Goal: Task Accomplishment & Management: Manage account settings

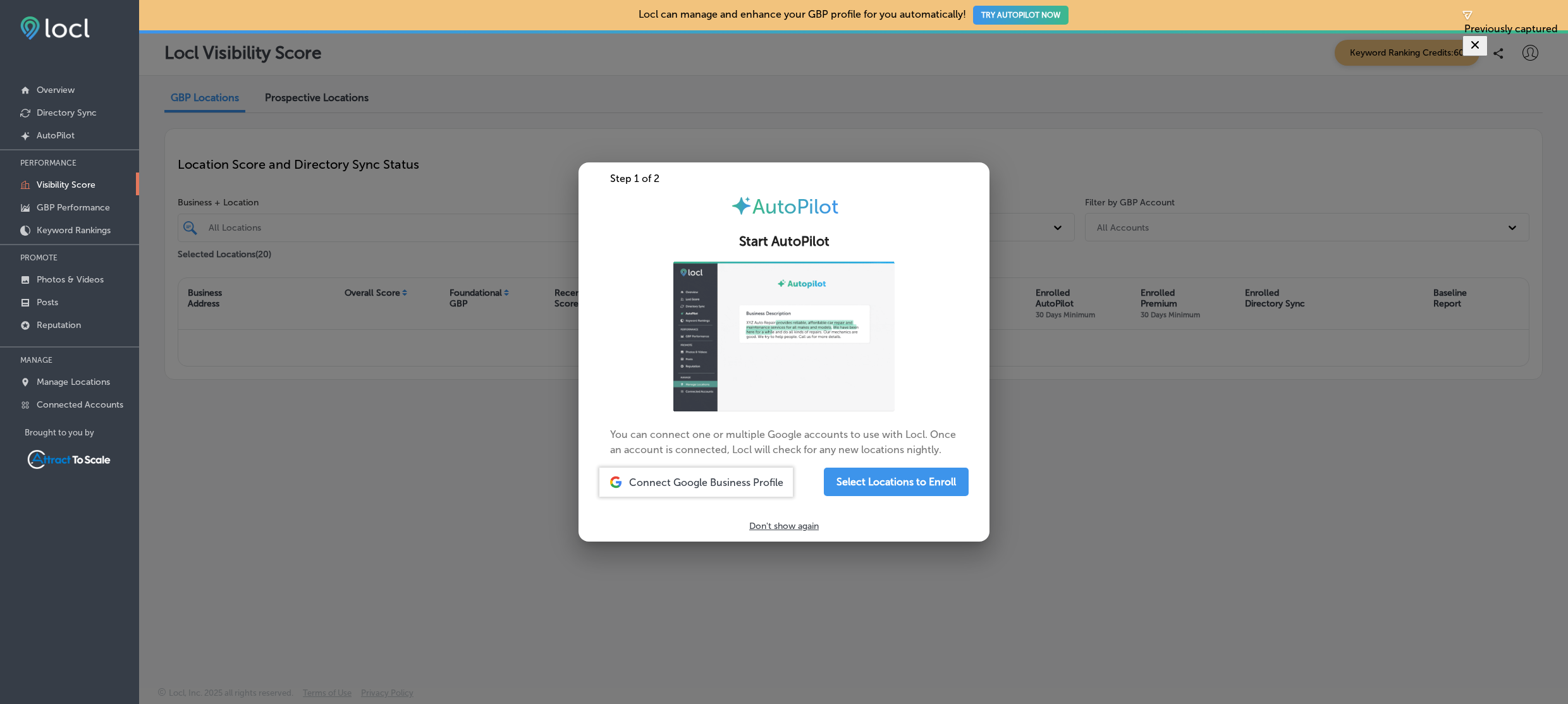
click at [803, 526] on p "Don't show again" at bounding box center [784, 526] width 70 height 11
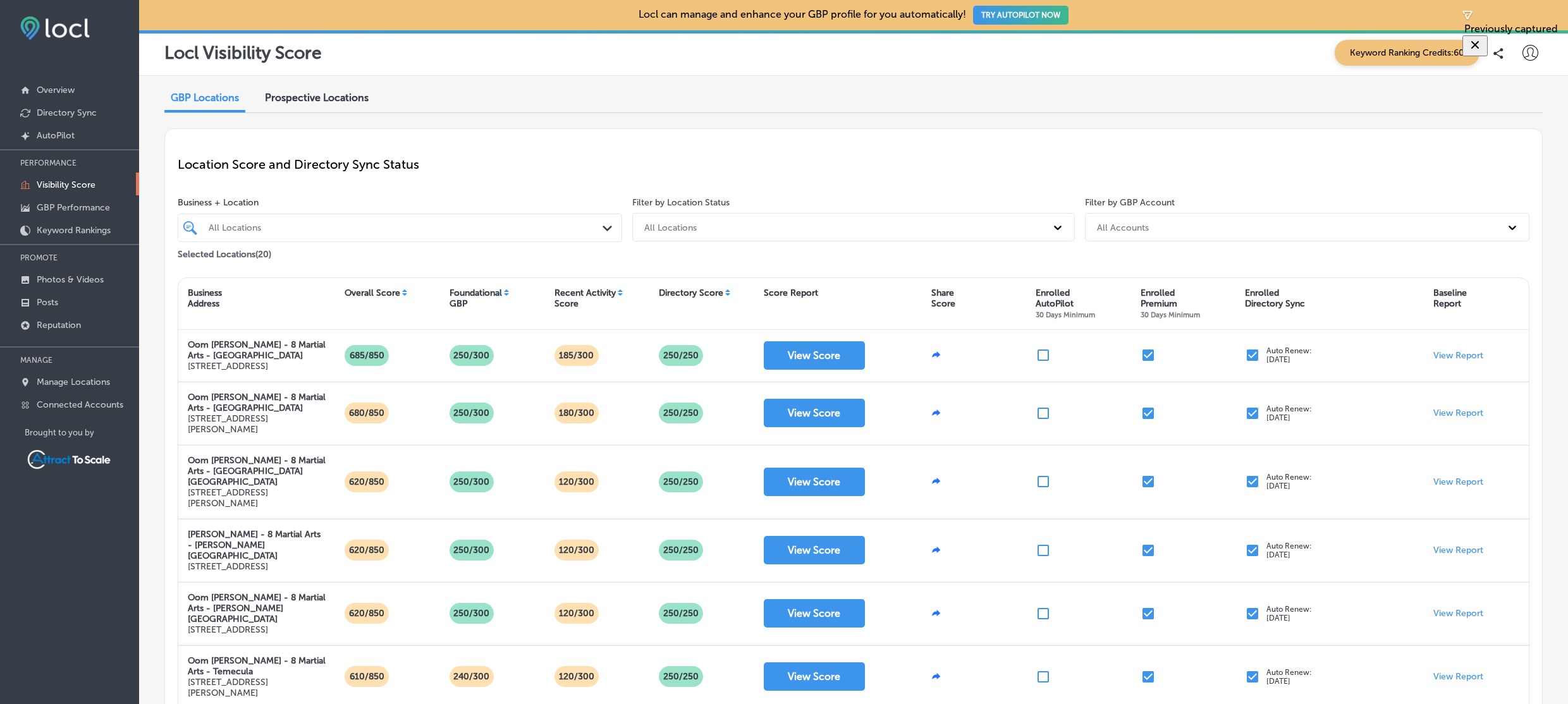
click at [1523, 56] on icon at bounding box center [1531, 53] width 16 height 16
click at [1526, 95] on p "My Account" at bounding box center [1512, 99] width 57 height 15
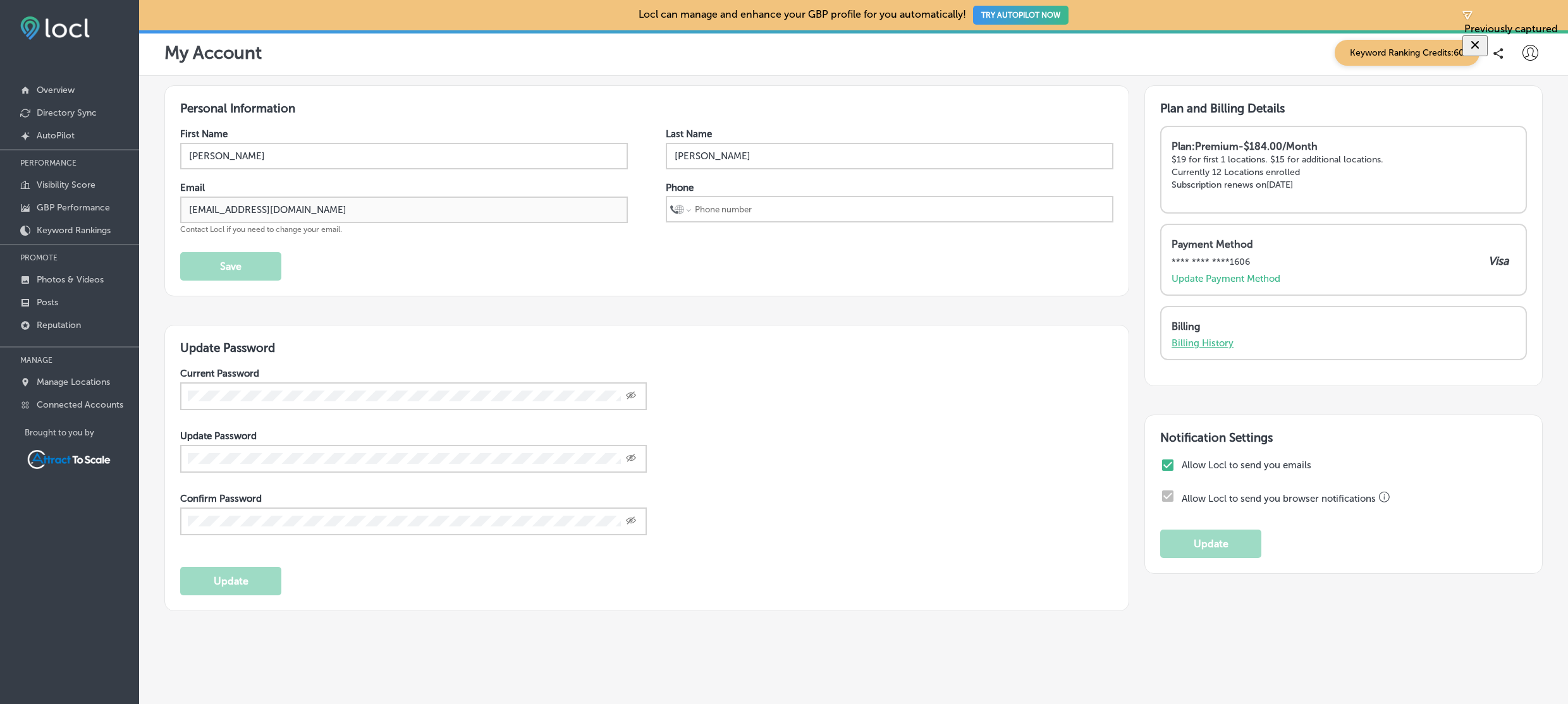
click at [1213, 344] on p "Billing History" at bounding box center [1202, 343] width 62 height 12
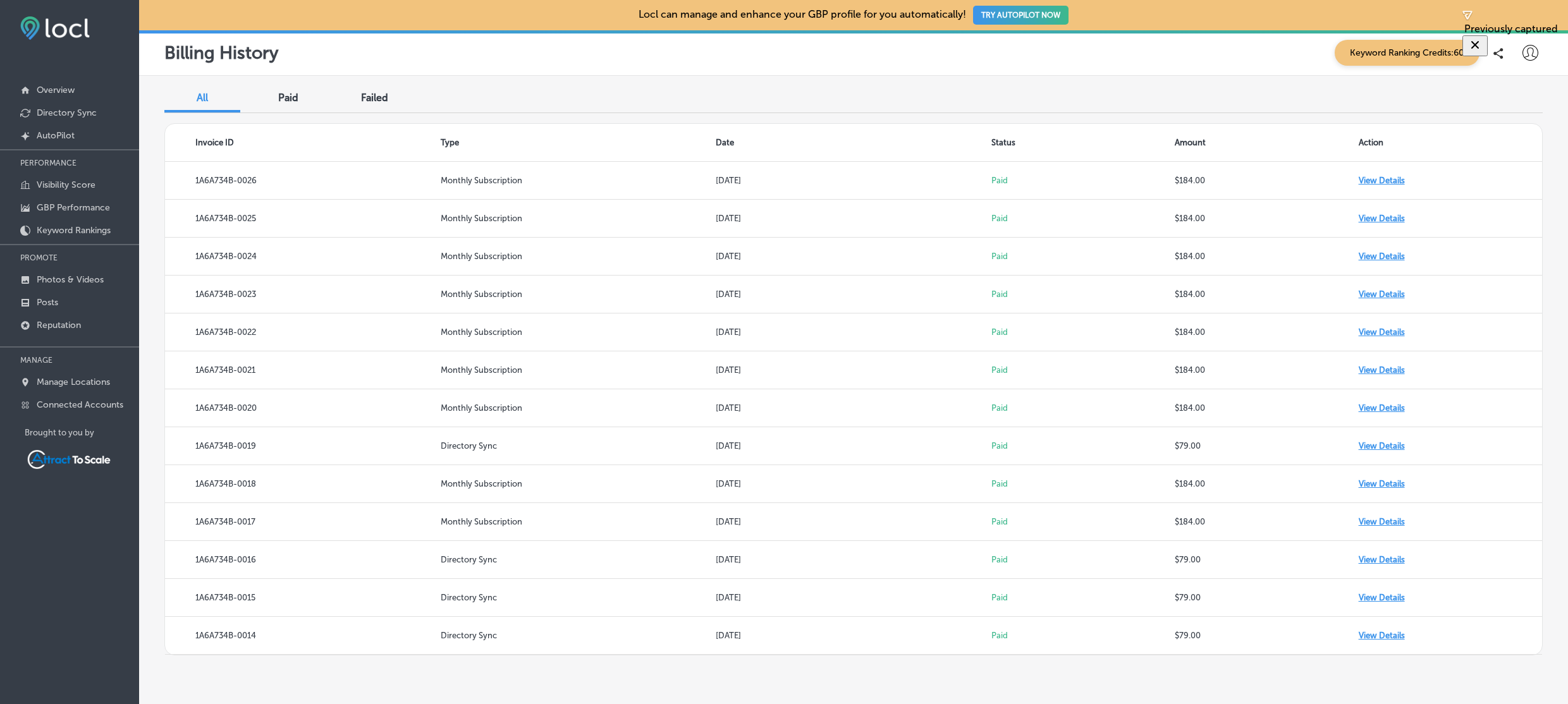
click at [290, 101] on span "Paid" at bounding box center [288, 97] width 21 height 12
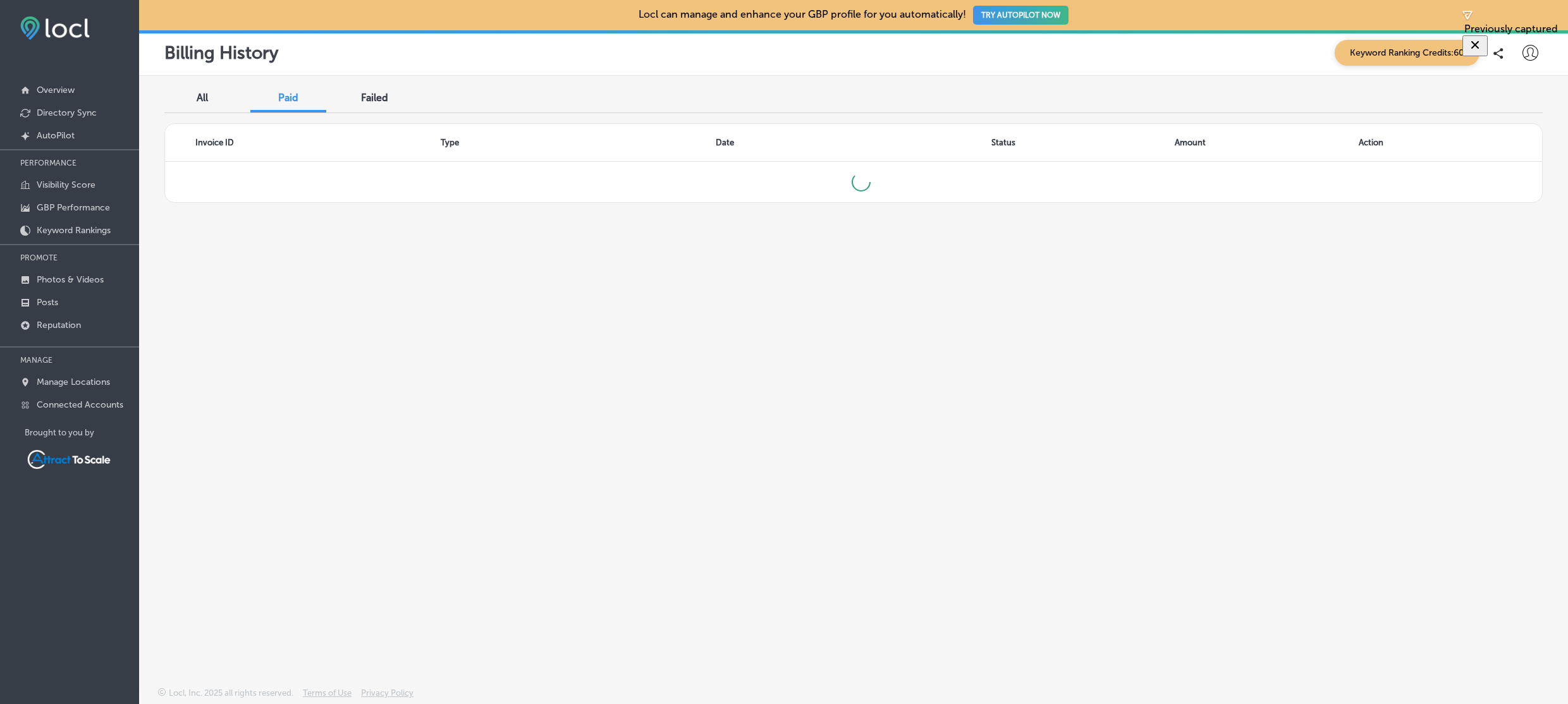
click at [370, 100] on span "Failed" at bounding box center [375, 97] width 27 height 12
click at [198, 104] on div "All" at bounding box center [202, 99] width 76 height 27
click at [66, 303] on link "Posts" at bounding box center [69, 301] width 139 height 22
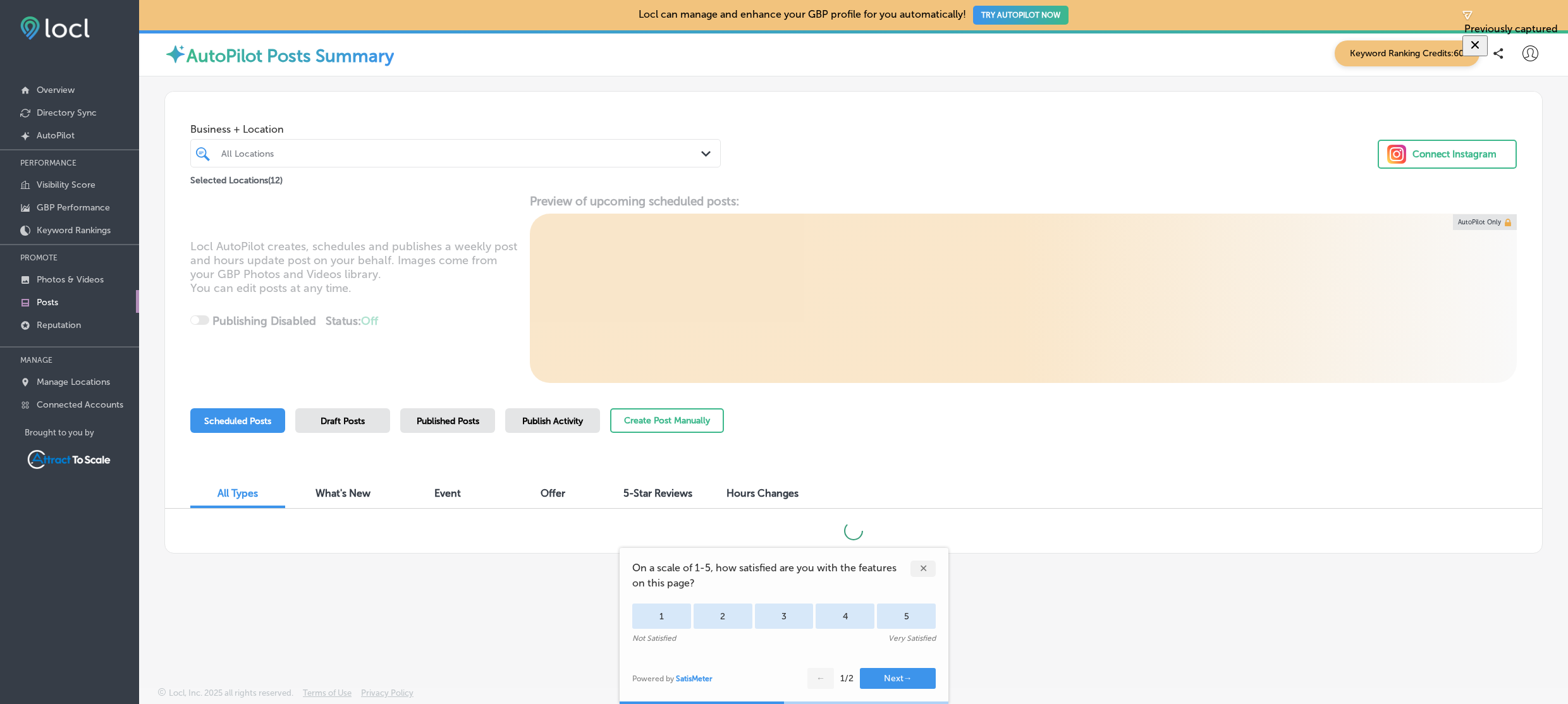
click at [928, 569] on div "✕" at bounding box center [923, 569] width 25 height 16
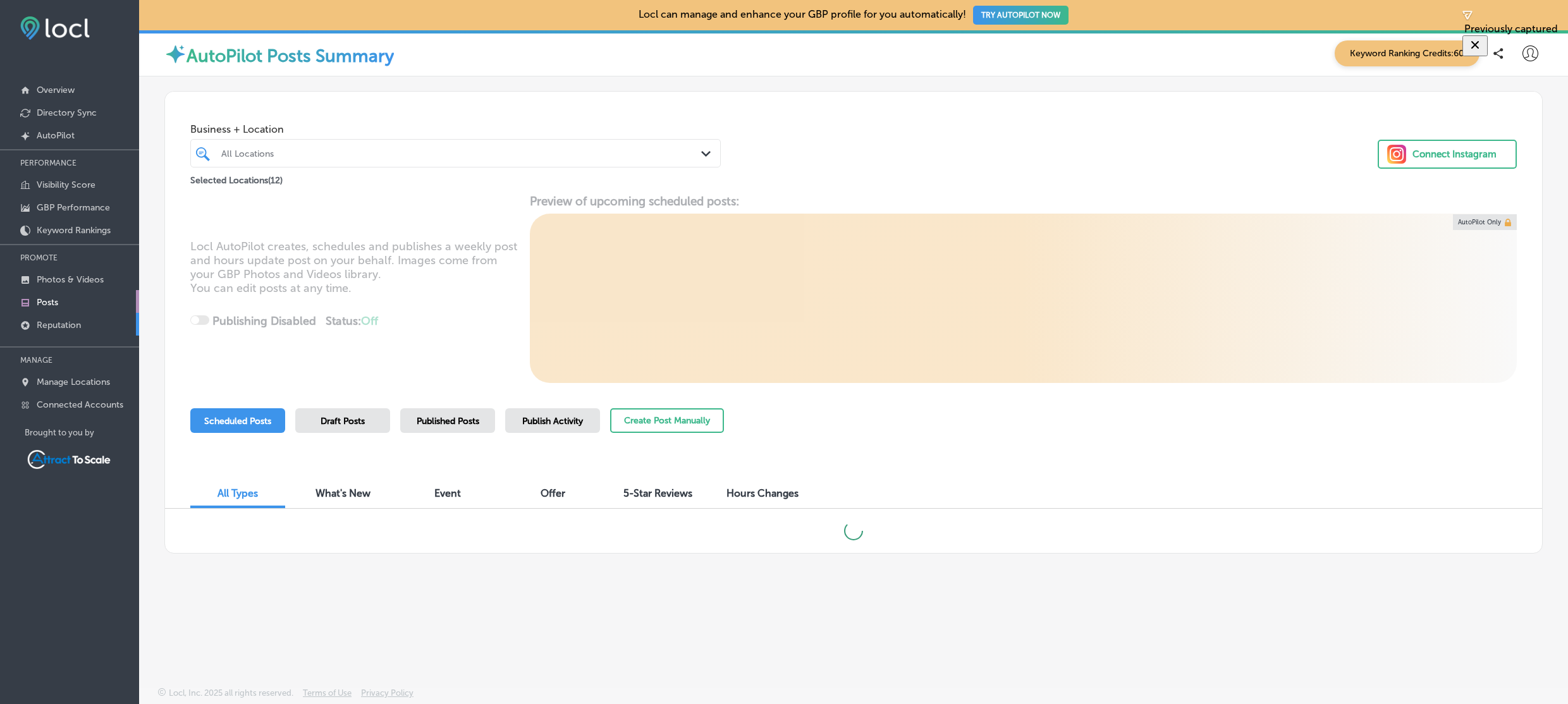
click at [79, 324] on p "Reputation" at bounding box center [58, 326] width 44 height 11
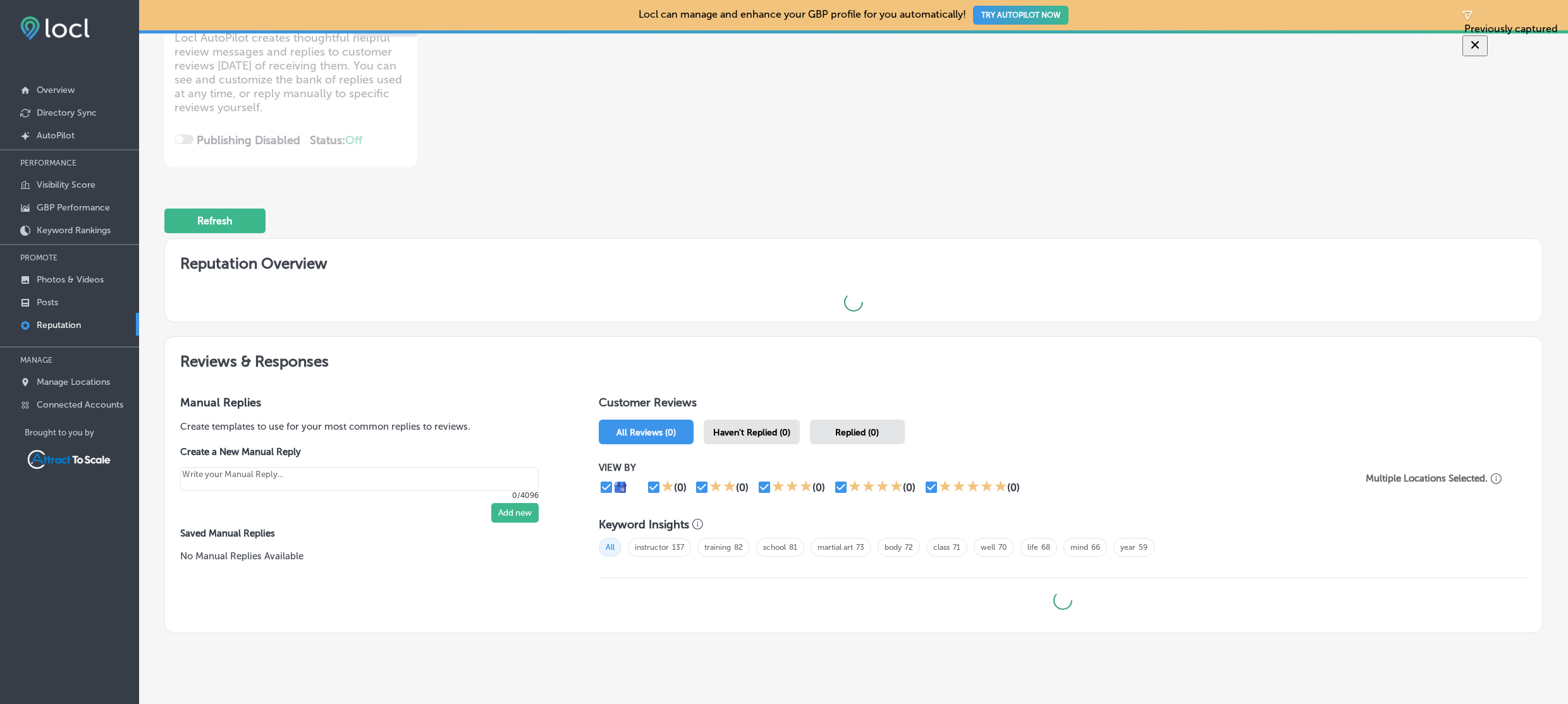
type textarea "x"
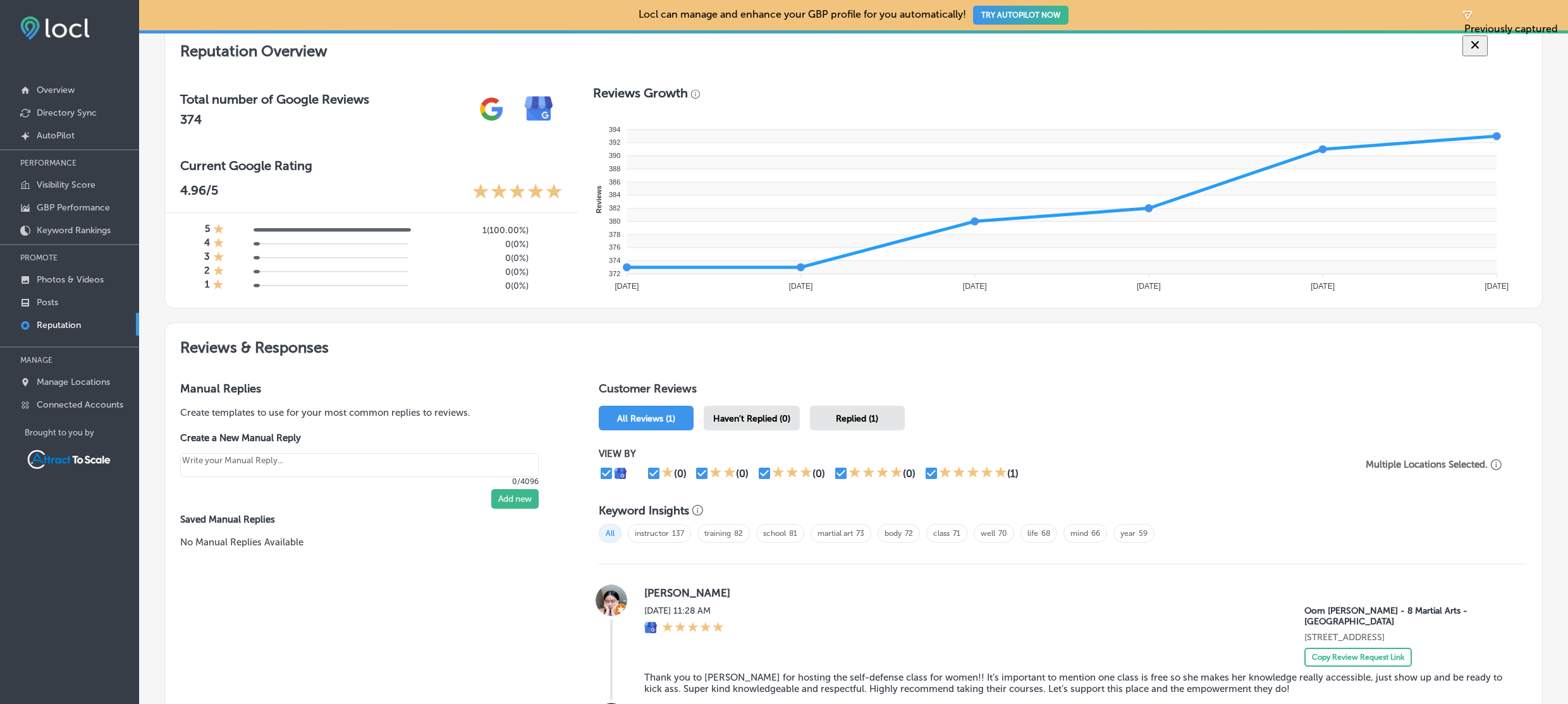
scroll to position [631, 0]
